Goal: Check status: Check status

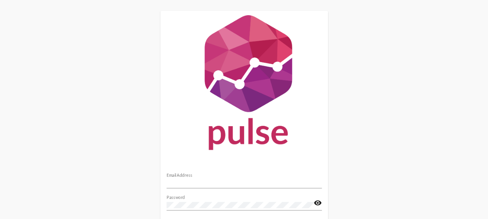
scroll to position [63, 0]
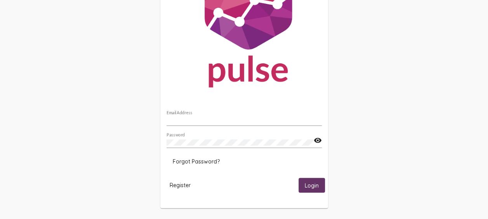
type input "[EMAIL_ADDRESS][DOMAIN_NAME]"
click at [312, 188] on span "Login" at bounding box center [312, 185] width 14 height 7
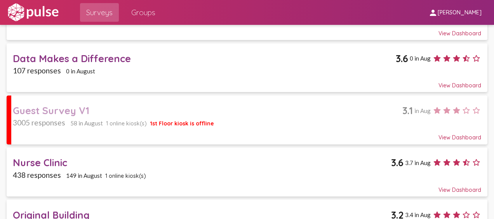
scroll to position [95, 0]
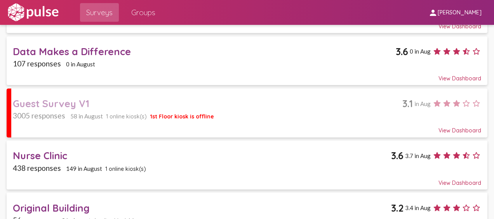
click at [87, 113] on span "58 in August" at bounding box center [86, 116] width 33 height 7
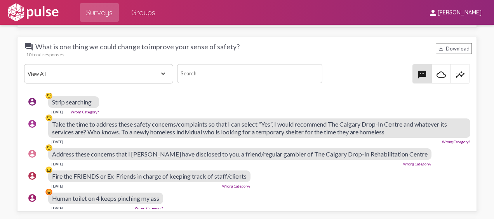
scroll to position [23, 0]
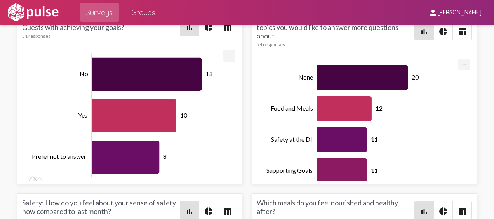
scroll to position [3192, 0]
